Goal: Information Seeking & Learning: Check status

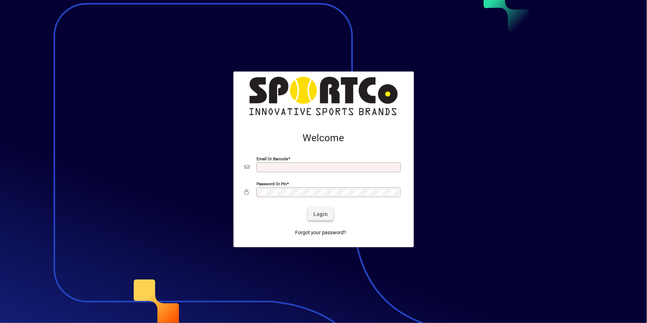
type input "**********"
click at [324, 215] on span "Login" at bounding box center [320, 214] width 14 height 7
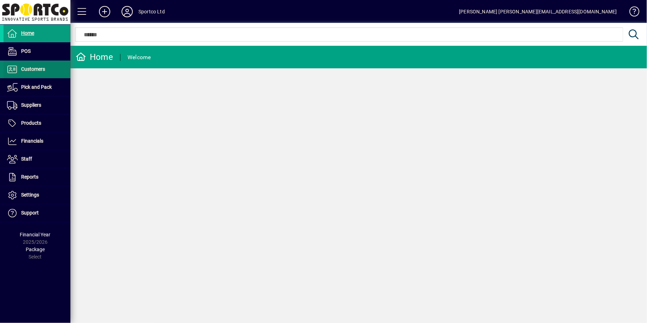
click at [41, 71] on span "Customers" at bounding box center [33, 69] width 24 height 6
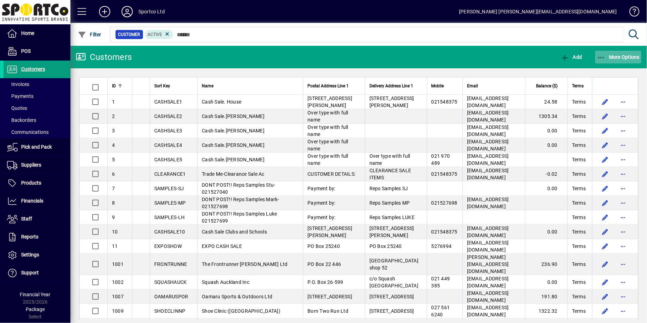
click at [623, 56] on span "More Options" at bounding box center [618, 57] width 43 height 6
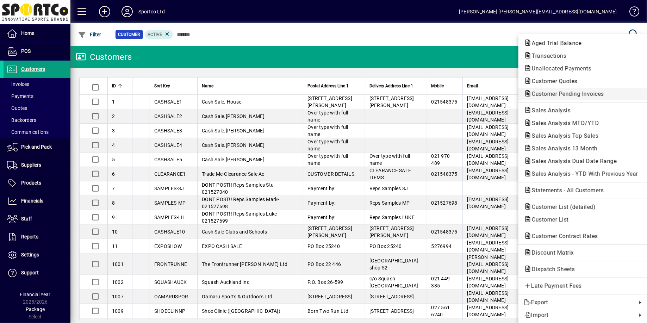
click at [589, 92] on span "Customer Pending Invoices" at bounding box center [565, 93] width 83 height 7
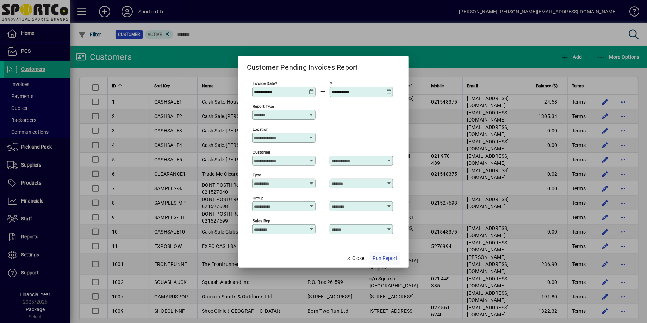
click at [380, 258] on span "Run Report" at bounding box center [385, 258] width 25 height 7
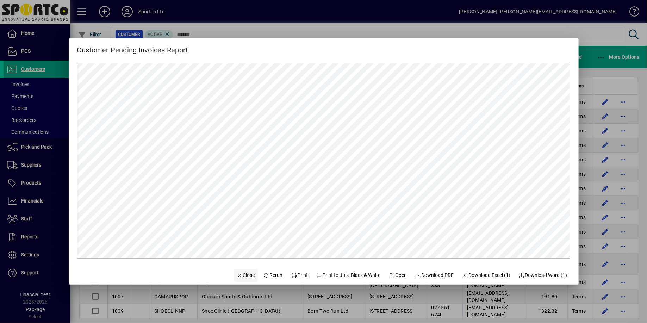
click at [237, 275] on span "Close" at bounding box center [246, 274] width 18 height 7
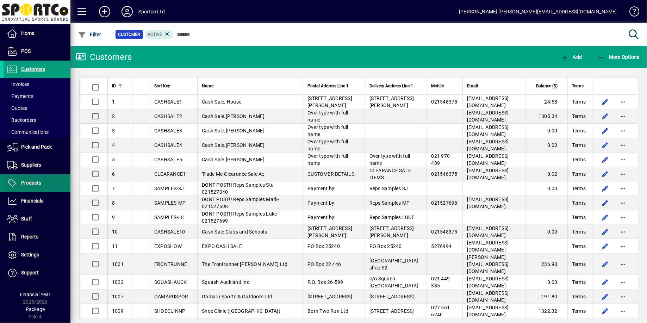
click at [42, 175] on span at bounding box center [37, 183] width 67 height 17
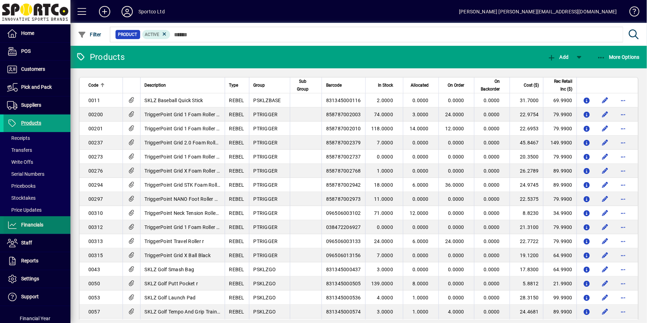
click at [38, 224] on span "Financials" at bounding box center [32, 225] width 22 height 6
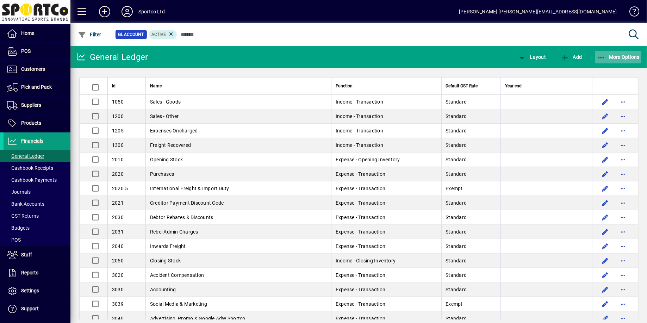
click at [616, 53] on span "button" at bounding box center [618, 57] width 46 height 17
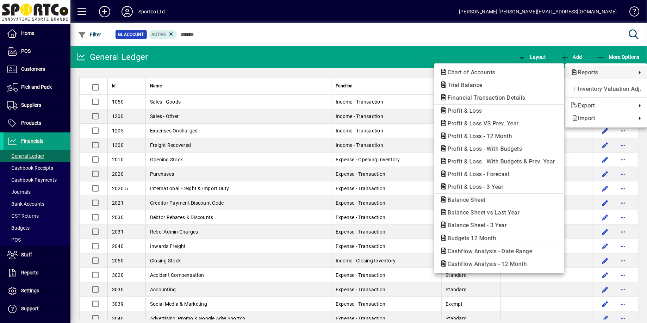
click at [606, 75] on span "Reports" at bounding box center [602, 72] width 62 height 8
click at [490, 122] on span "Profit & Loss VS Prev. Year" at bounding box center [481, 123] width 82 height 7
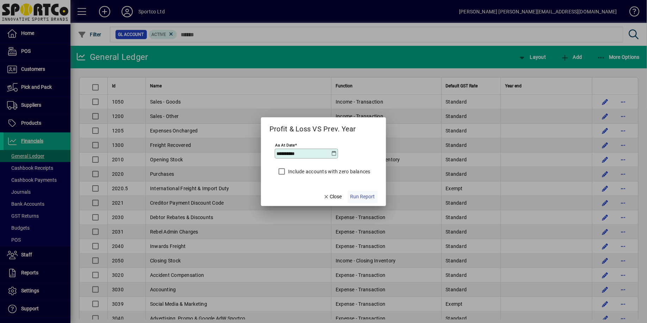
click at [361, 198] on span "Run Report" at bounding box center [362, 196] width 25 height 7
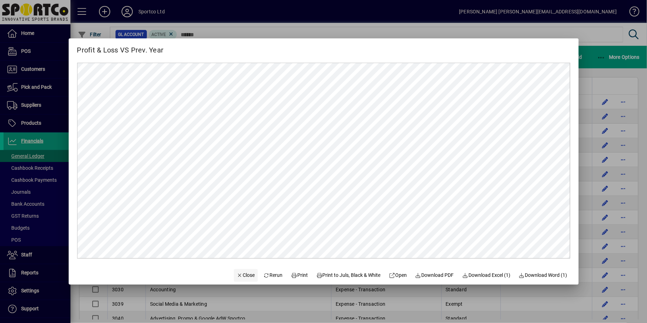
click at [239, 280] on span "button" at bounding box center [246, 275] width 24 height 17
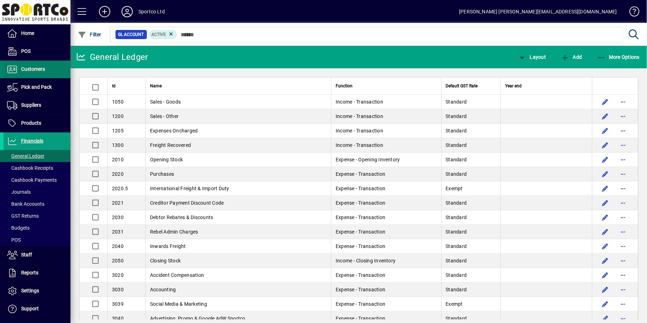
click at [33, 69] on span "Customers" at bounding box center [33, 69] width 24 height 6
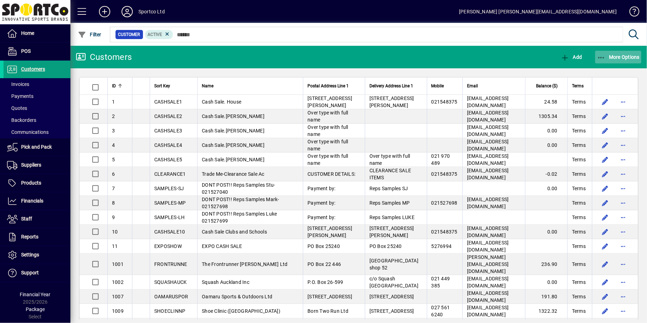
click at [616, 57] on span "More Options" at bounding box center [618, 57] width 43 height 6
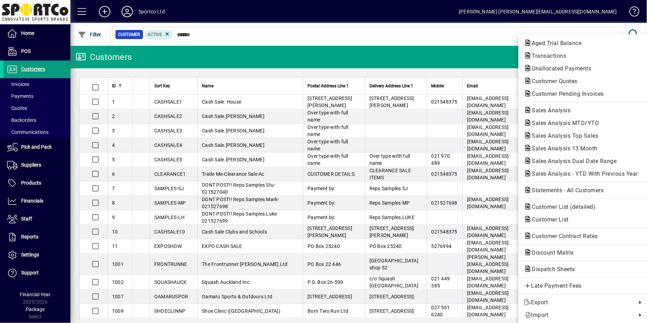
click at [26, 36] on div at bounding box center [323, 161] width 647 height 323
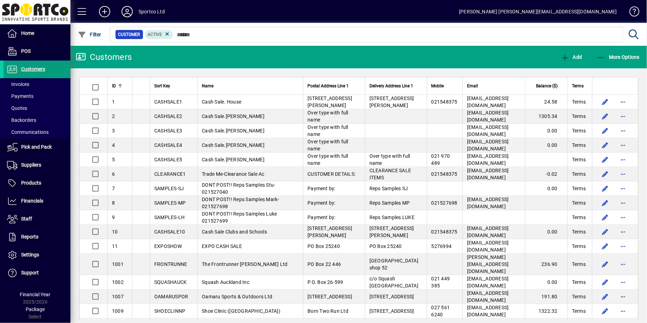
click at [132, 10] on icon at bounding box center [127, 11] width 14 height 11
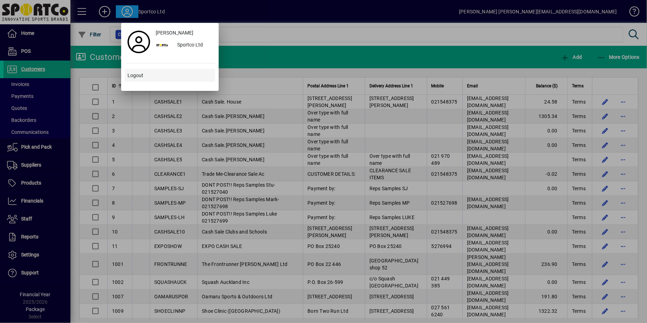
click at [134, 76] on span "Logout" at bounding box center [135, 75] width 16 height 7
